Goal: Check status: Check status

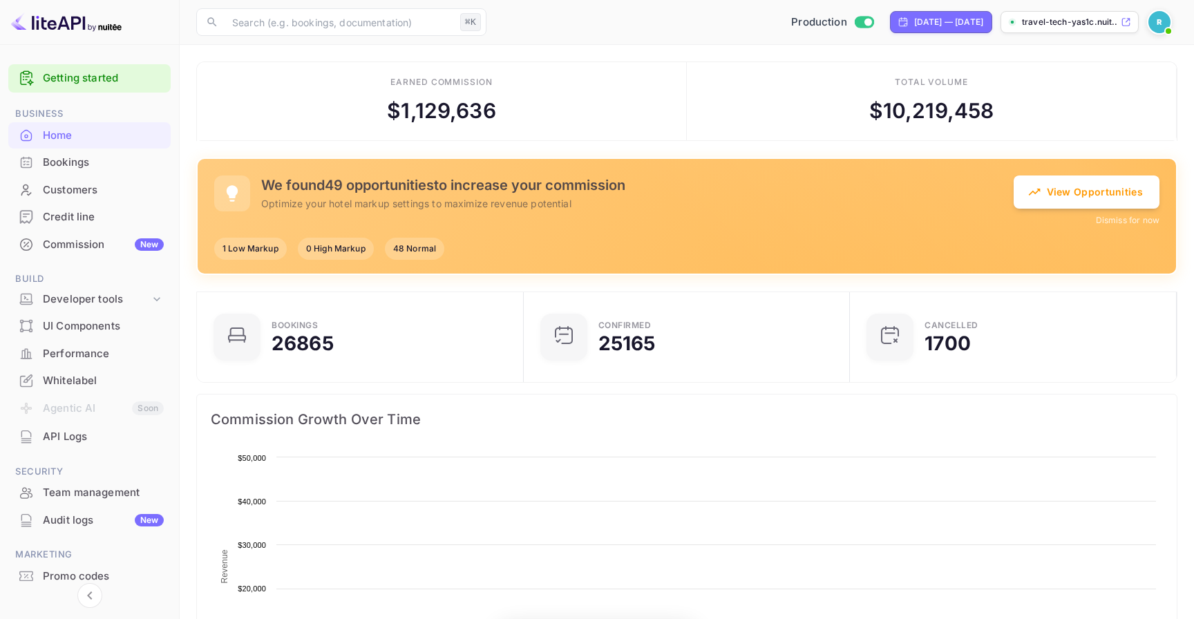
scroll to position [225, 319]
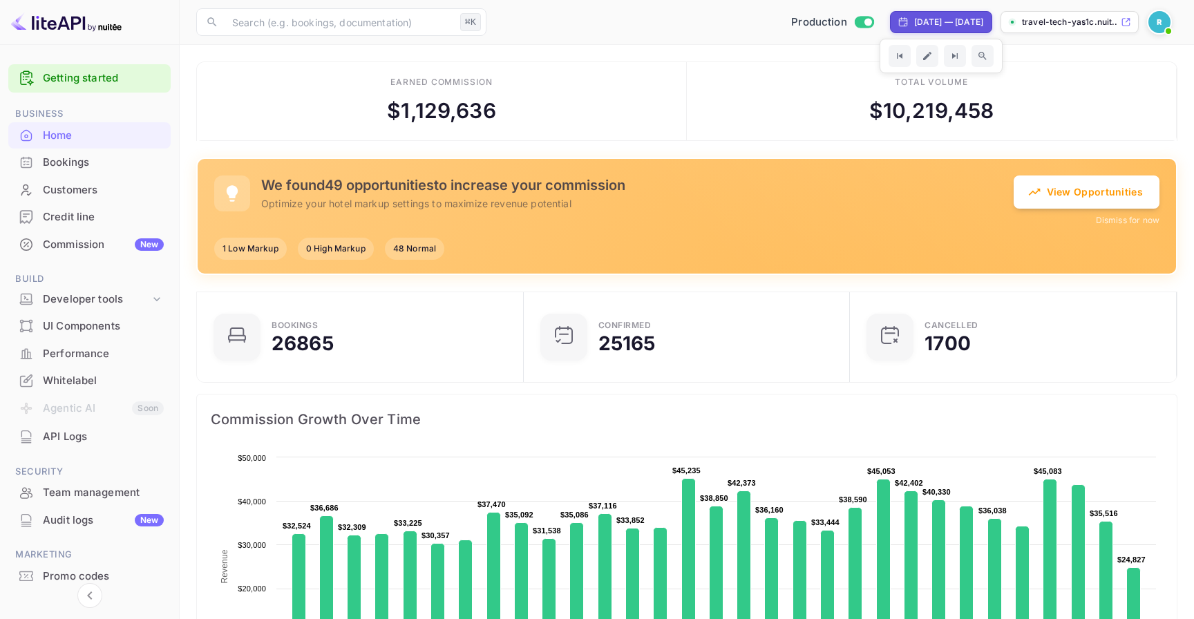
click at [933, 28] on div "[DATE] — [DATE]" at bounding box center [941, 22] width 102 height 22
select select "8"
select select "2025"
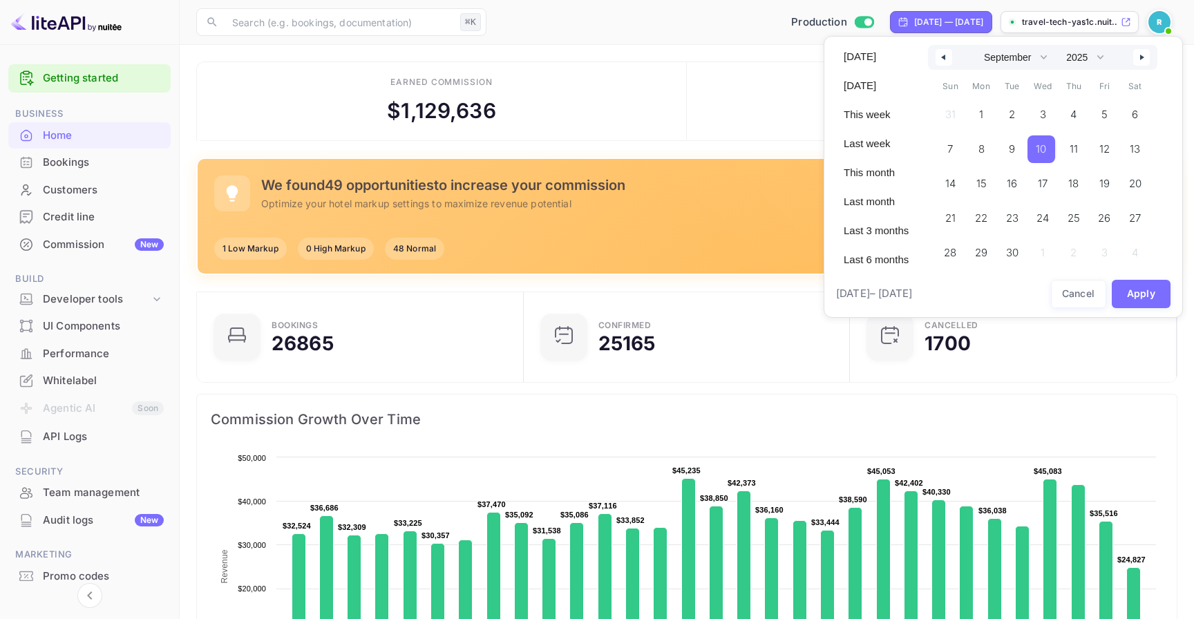
click at [1038, 145] on span "10" at bounding box center [1041, 149] width 10 height 25
click at [986, 178] on span "15" at bounding box center [981, 184] width 31 height 28
click at [1138, 286] on button "Apply" at bounding box center [1141, 294] width 59 height 28
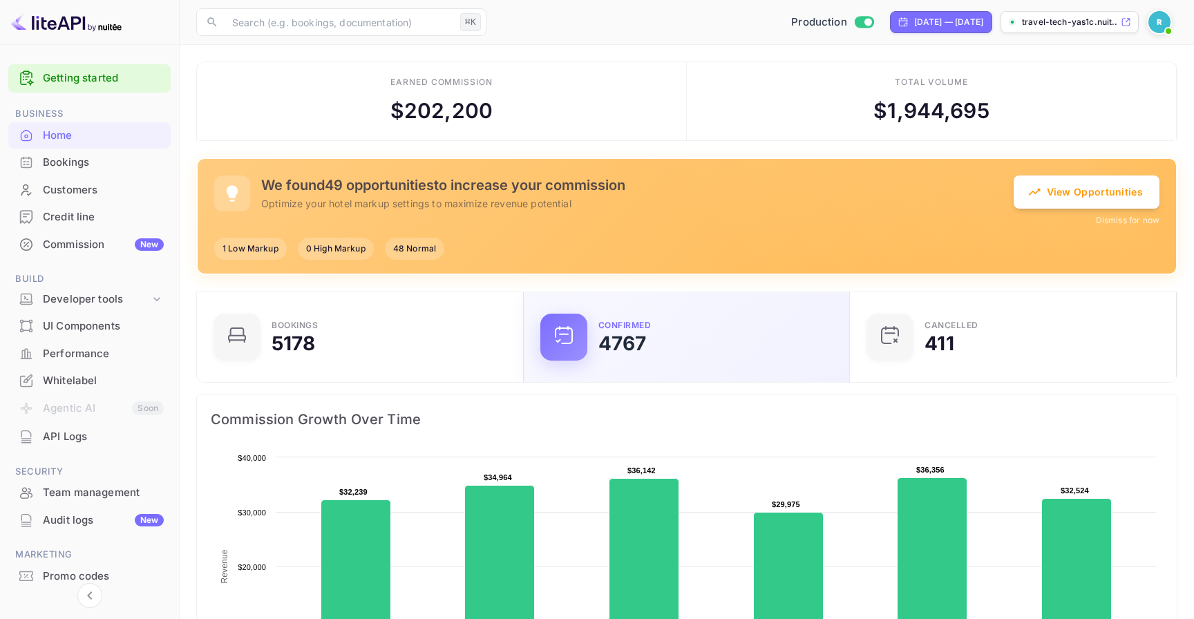
click at [661, 352] on div "Confirmed 4767" at bounding box center [716, 337] width 235 height 32
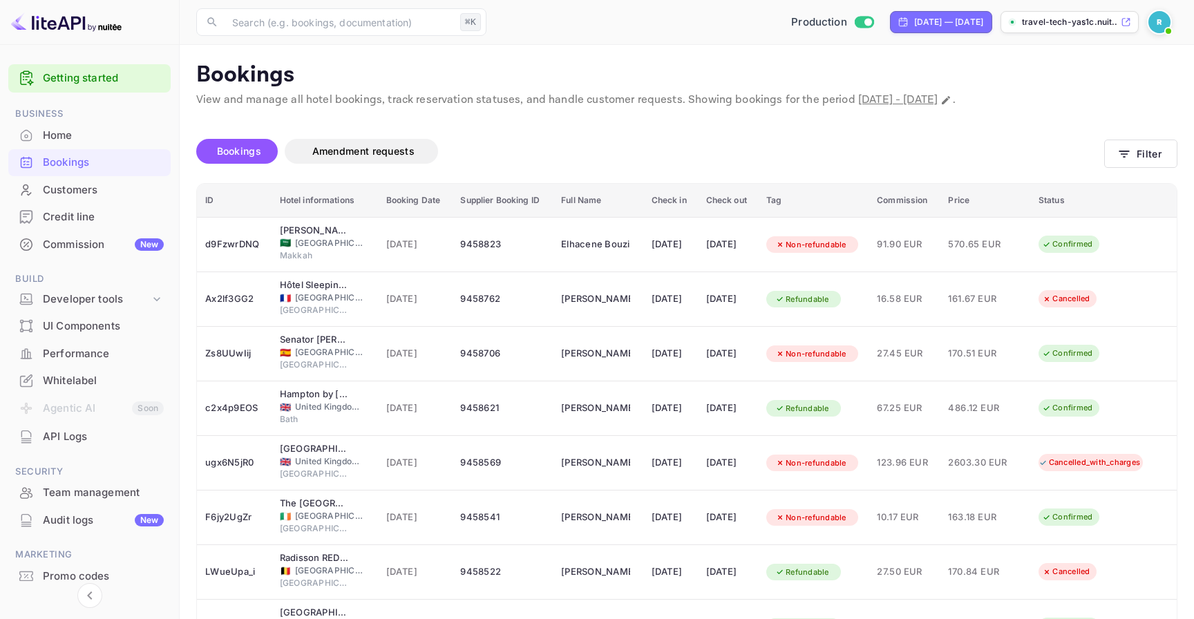
click at [91, 151] on div "Bookings" at bounding box center [89, 162] width 162 height 27
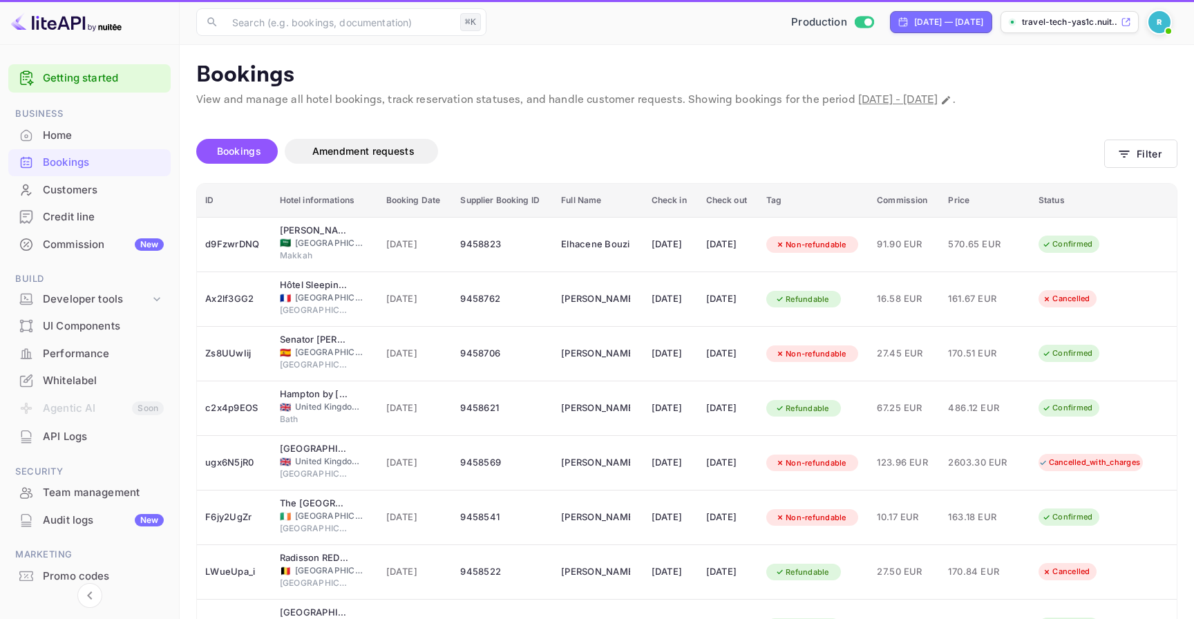
click at [95, 149] on div "Bookings" at bounding box center [89, 162] width 162 height 27
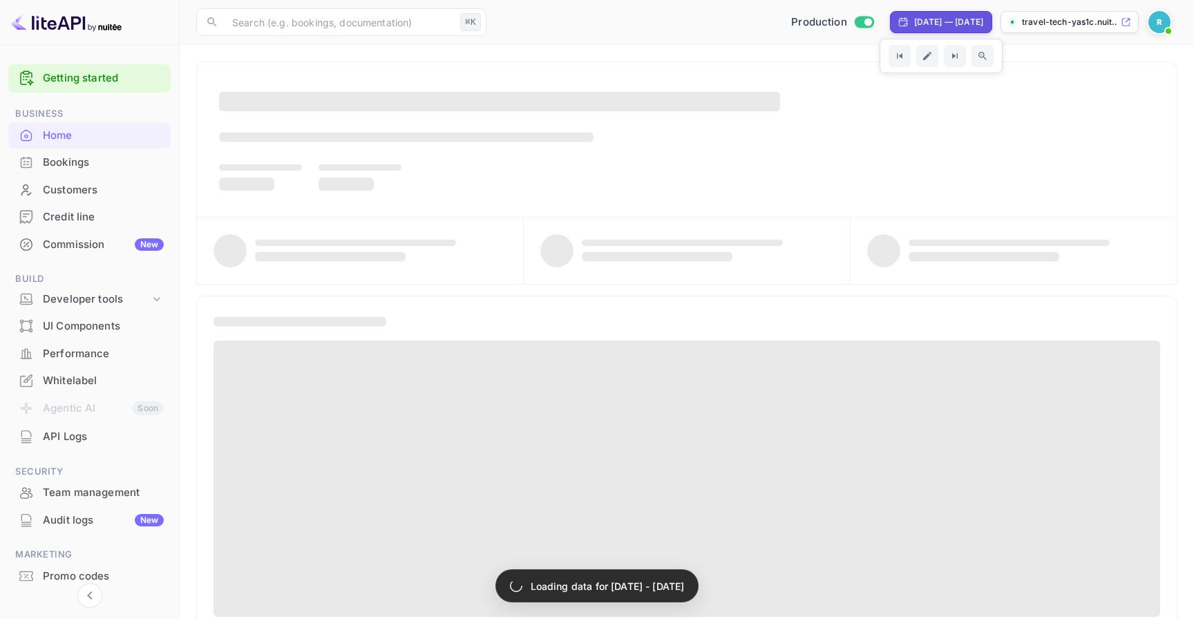
click at [905, 29] on div "[DATE] — [DATE]" at bounding box center [941, 22] width 102 height 22
select select "8"
select select "2025"
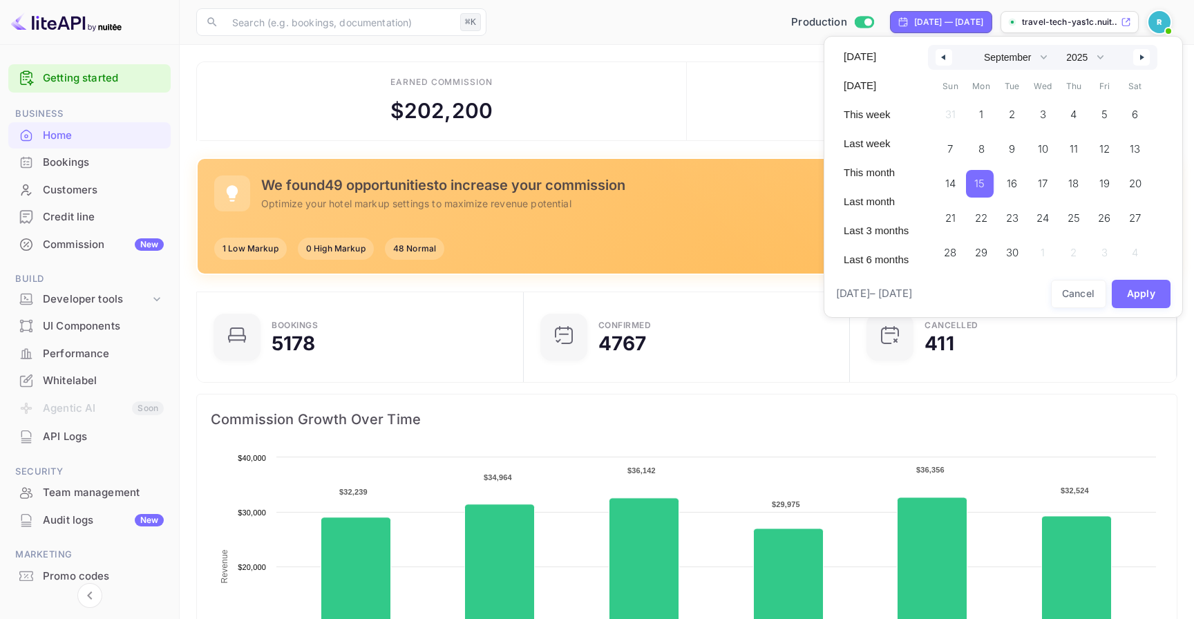
click at [980, 184] on span "15" at bounding box center [980, 183] width 10 height 25
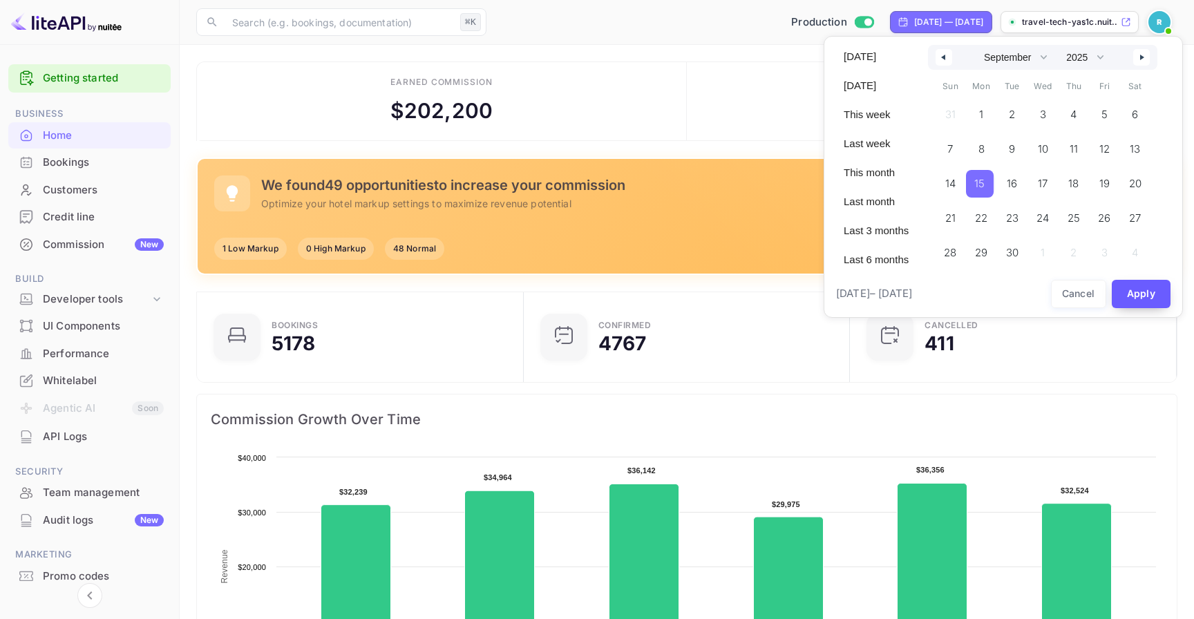
click at [1137, 288] on button "Apply" at bounding box center [1141, 294] width 59 height 28
